Goal: Task Accomplishment & Management: Manage account settings

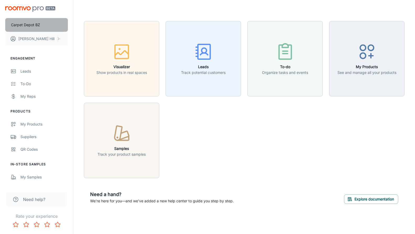
click at [31, 27] on p "Carpet Depot BZ" at bounding box center [25, 25] width 29 height 6
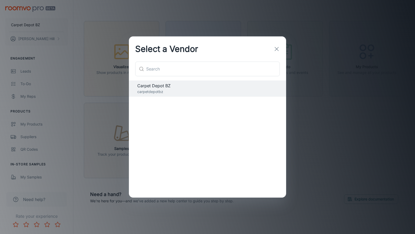
click at [273, 47] on button "button" at bounding box center [276, 49] width 10 height 10
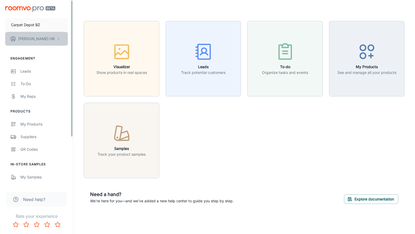
click at [43, 39] on button "[PERSON_NAME]" at bounding box center [36, 39] width 63 height 14
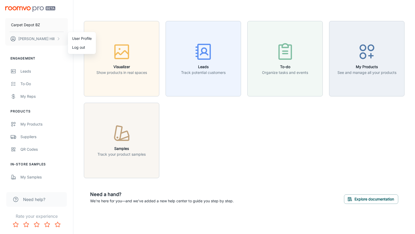
click at [38, 70] on div at bounding box center [207, 117] width 415 height 234
click at [32, 83] on div "To-do" at bounding box center [43, 84] width 47 height 6
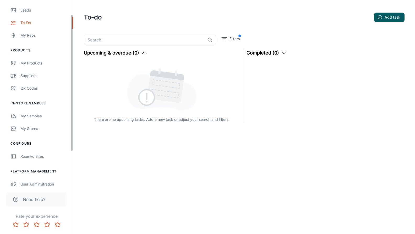
scroll to position [66, 0]
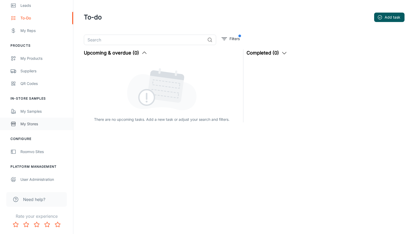
click at [32, 122] on div "My Stores" at bounding box center [43, 124] width 47 height 6
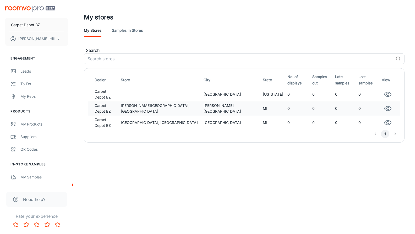
click at [141, 108] on td "​[PERSON_NAME][GEOGRAPHIC_DATA], [GEOGRAPHIC_DATA]" at bounding box center [160, 108] width 83 height 14
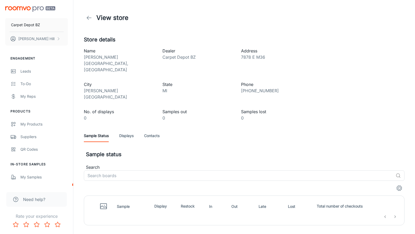
click at [126, 129] on link "Displays" at bounding box center [126, 135] width 14 height 13
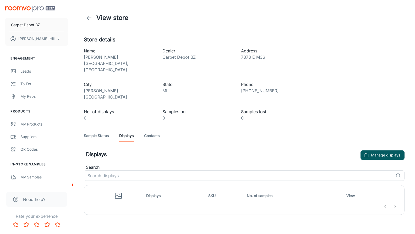
click at [153, 129] on link "Contacts" at bounding box center [151, 135] width 15 height 13
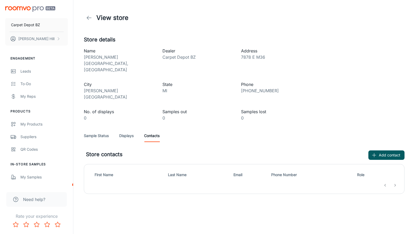
click at [88, 16] on icon at bounding box center [89, 18] width 6 height 6
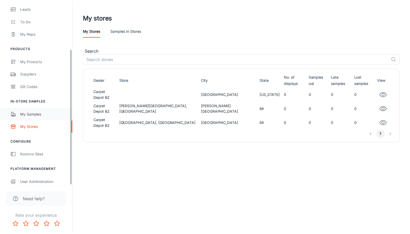
scroll to position [66, 0]
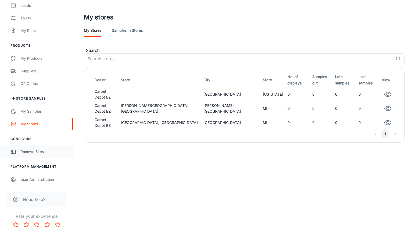
click at [40, 151] on div "Roomvo Sites" at bounding box center [43, 152] width 47 height 6
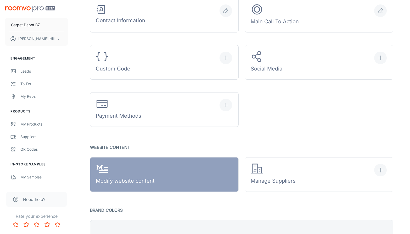
scroll to position [236, 0]
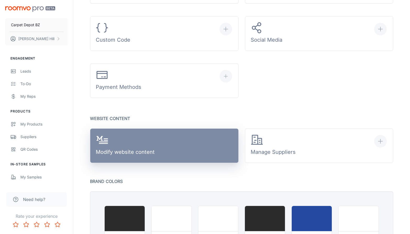
click at [155, 141] on link "Modify website content" at bounding box center [164, 145] width 149 height 35
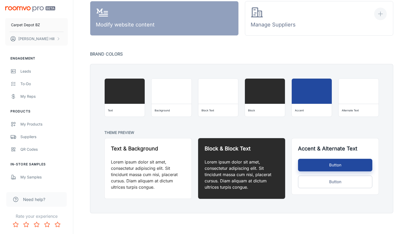
scroll to position [363, 0]
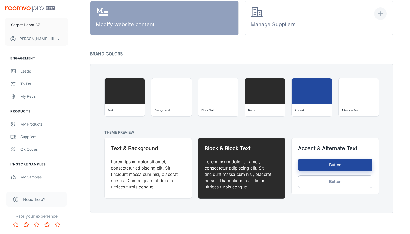
click at [44, 186] on div "Need help?" at bounding box center [36, 197] width 73 height 23
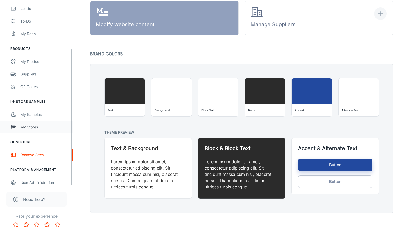
scroll to position [66, 0]
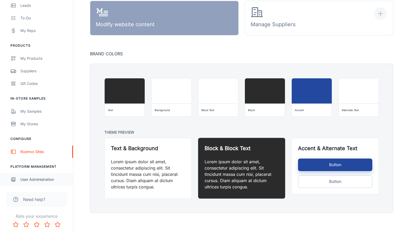
click at [38, 178] on div "User Administration" at bounding box center [43, 179] width 47 height 6
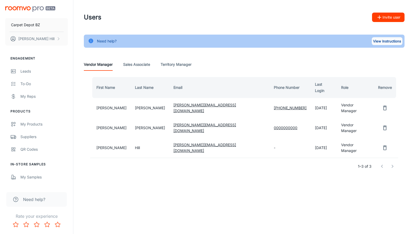
click at [388, 42] on button "View Instructions" at bounding box center [386, 41] width 31 height 8
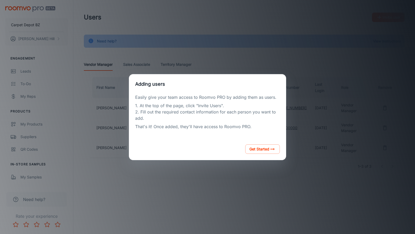
click at [328, 112] on div "Adding users Easily give your team access to Roomvo PRO by adding them as users…" at bounding box center [207, 116] width 402 height 221
